Goal: Find specific page/section: Find specific page/section

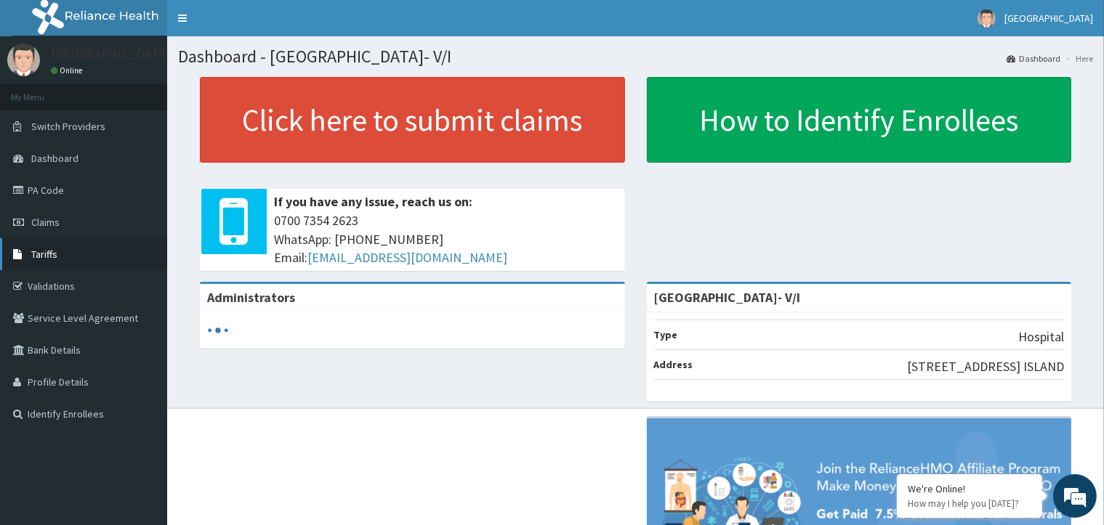
click at [84, 260] on link "Tariffs" at bounding box center [83, 254] width 167 height 32
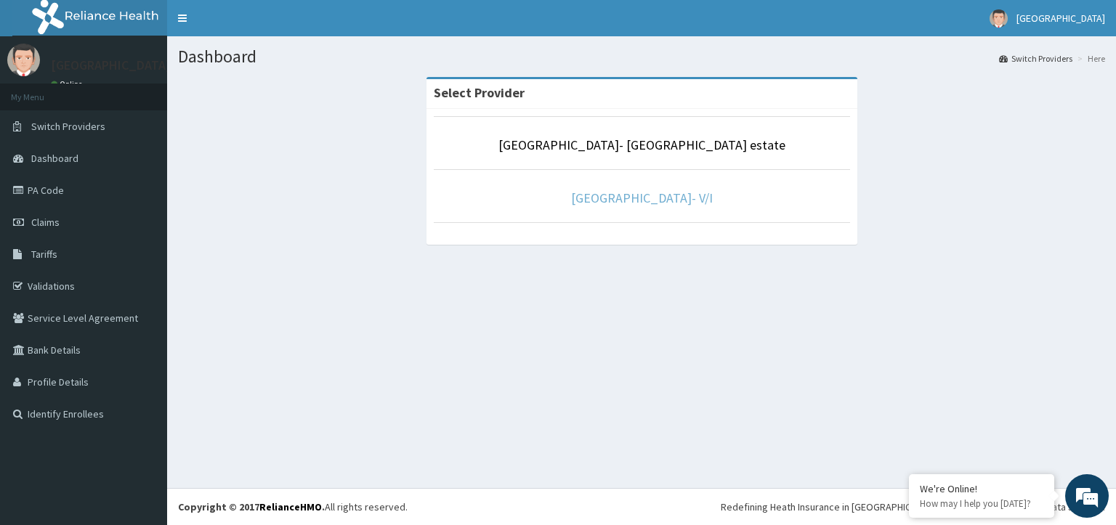
click at [605, 199] on link "[GEOGRAPHIC_DATA]- V/I" at bounding box center [642, 198] width 142 height 17
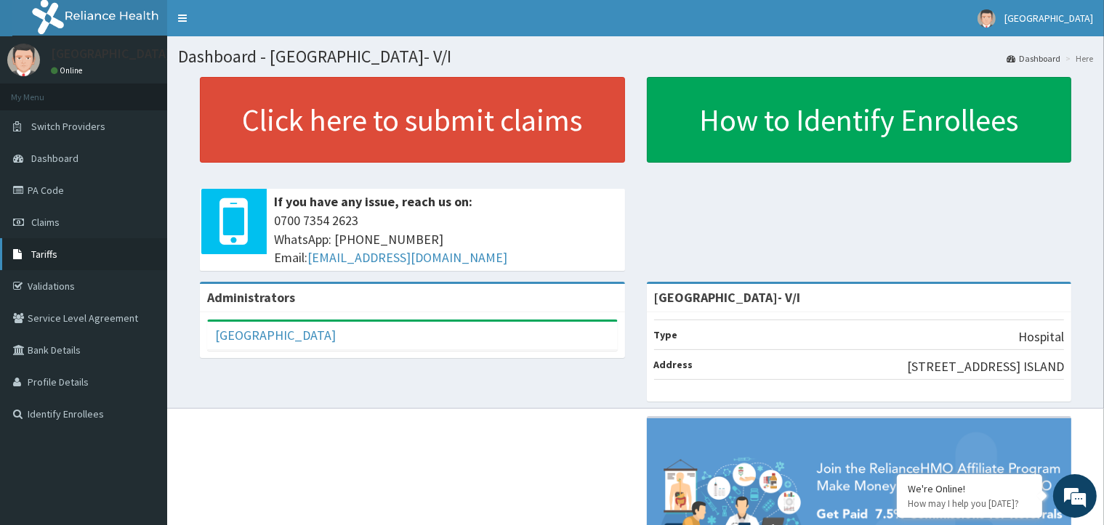
click at [52, 257] on span "Tariffs" at bounding box center [44, 254] width 26 height 13
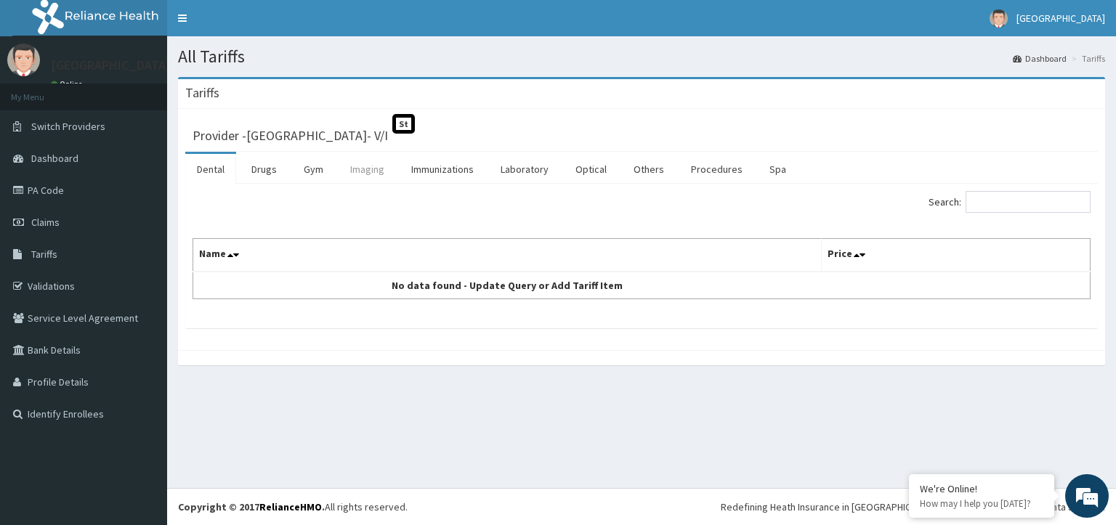
click at [366, 168] on link "Imaging" at bounding box center [367, 169] width 57 height 31
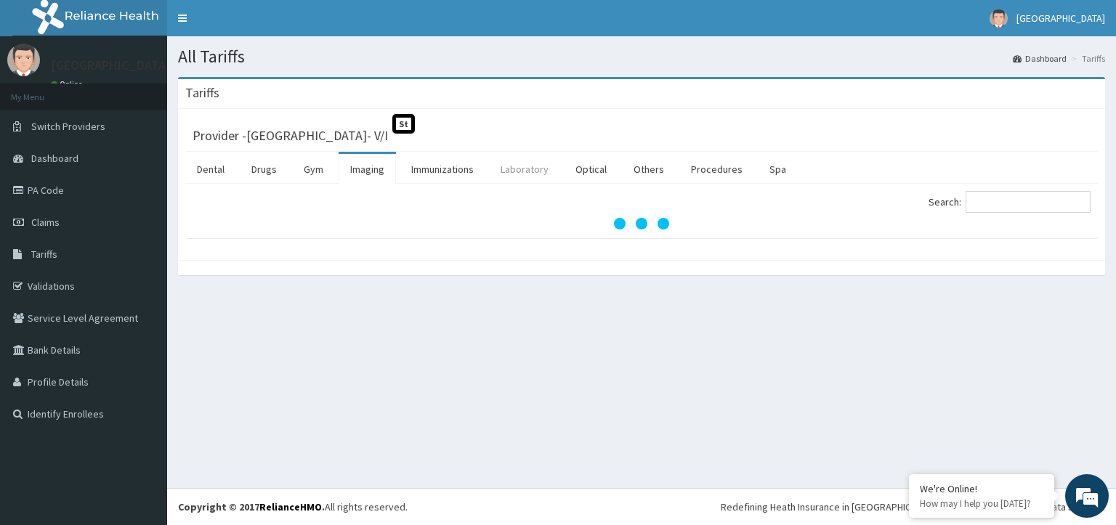
click at [514, 173] on link "Laboratory" at bounding box center [524, 169] width 71 height 31
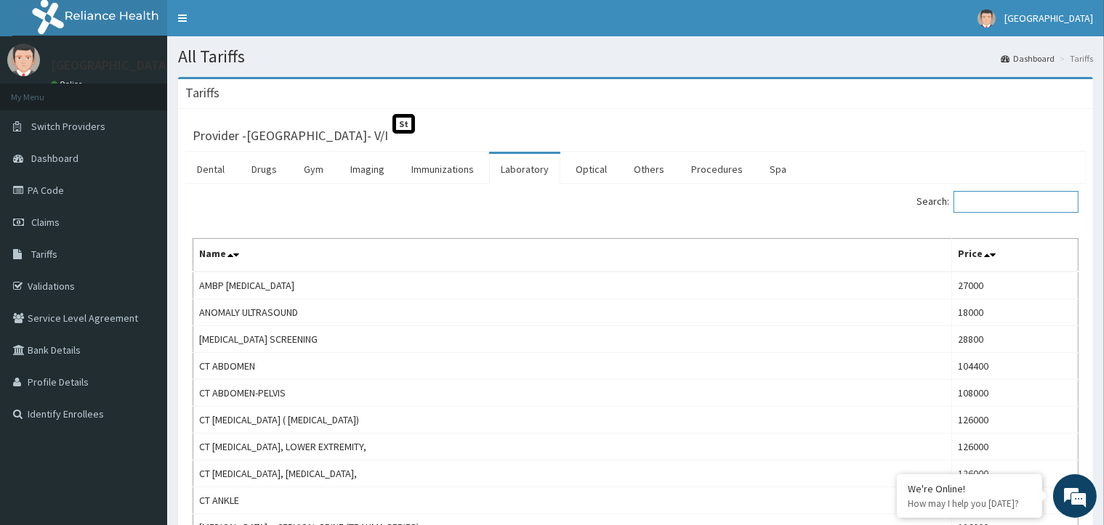
click at [979, 202] on input "Search:" at bounding box center [1016, 202] width 125 height 22
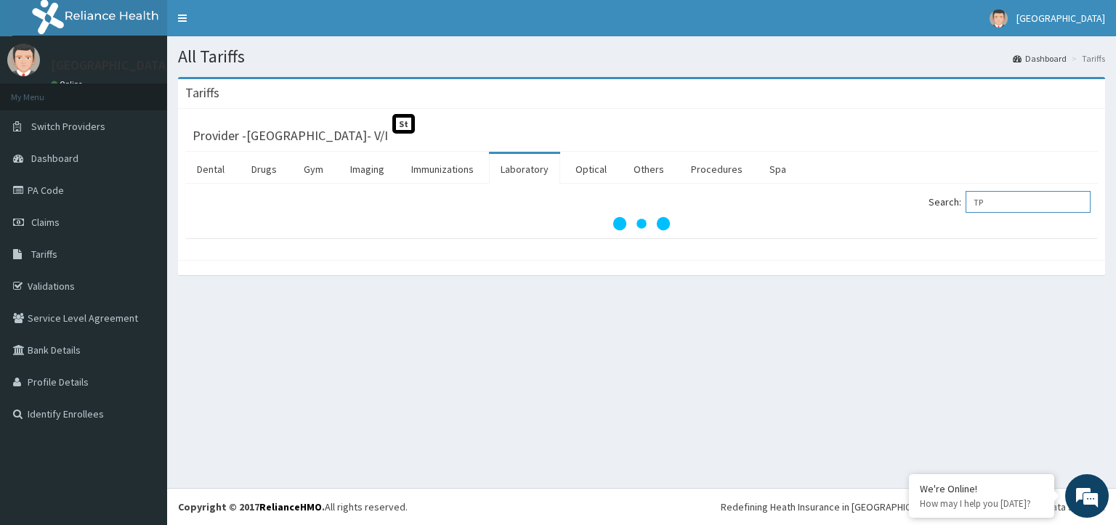
type input "T"
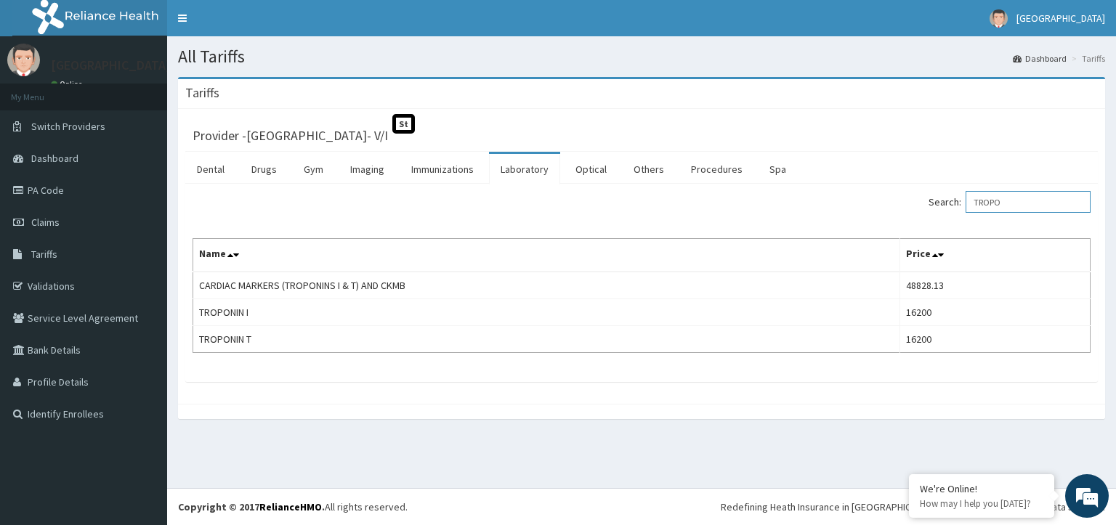
type input "TROPO"
click at [69, 286] on link "Validations" at bounding box center [83, 286] width 167 height 32
